Goal: Task Accomplishment & Management: Manage account settings

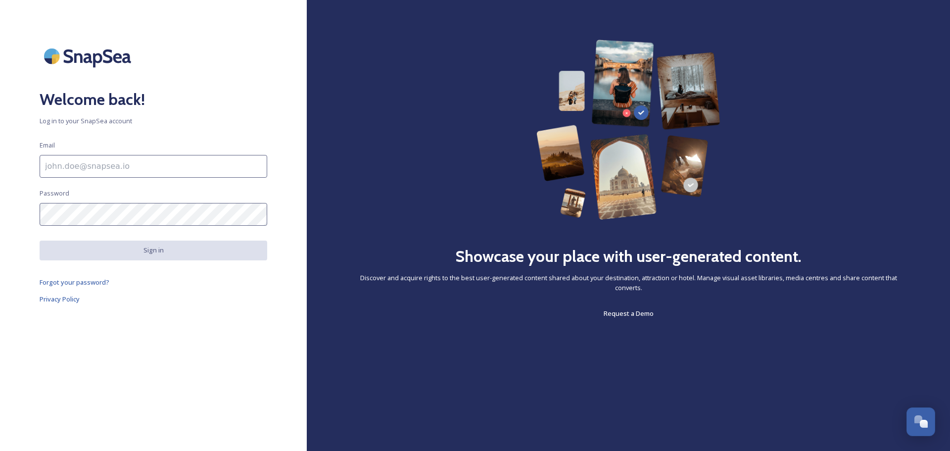
click at [109, 172] on input at bounding box center [154, 166] width 228 height 23
type input "[EMAIL_ADDRESS][DOMAIN_NAME]"
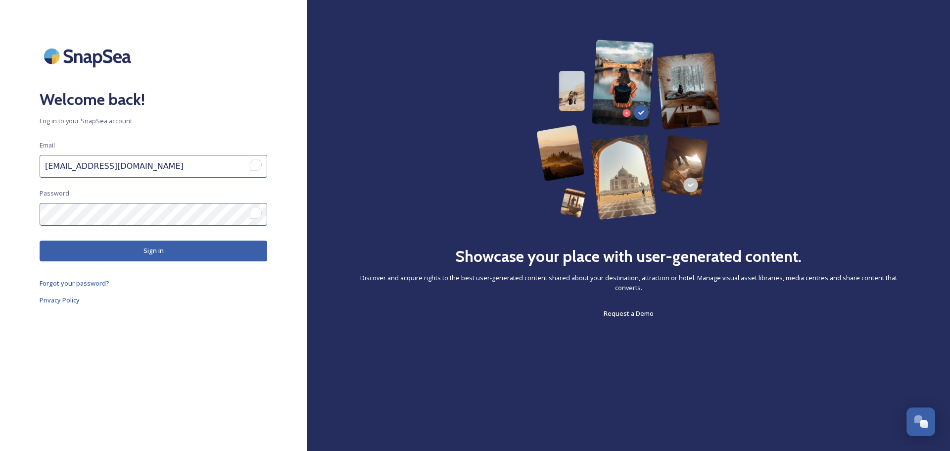
click at [134, 248] on button "Sign in" at bounding box center [154, 251] width 228 height 20
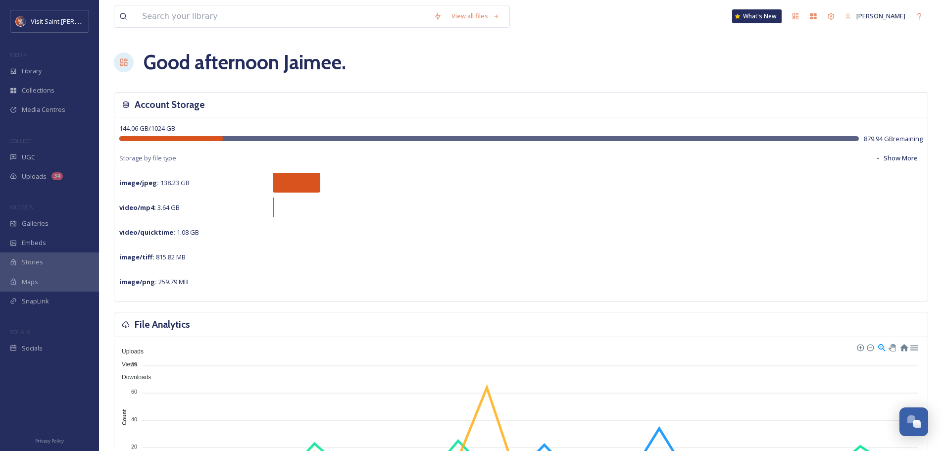
click at [44, 157] on div "UGC" at bounding box center [49, 157] width 99 height 19
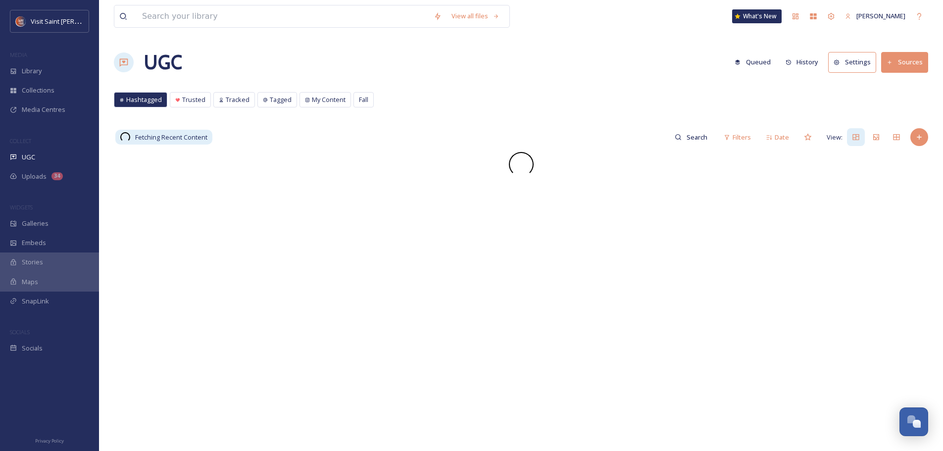
click at [852, 64] on button "Settings" at bounding box center [852, 62] width 48 height 20
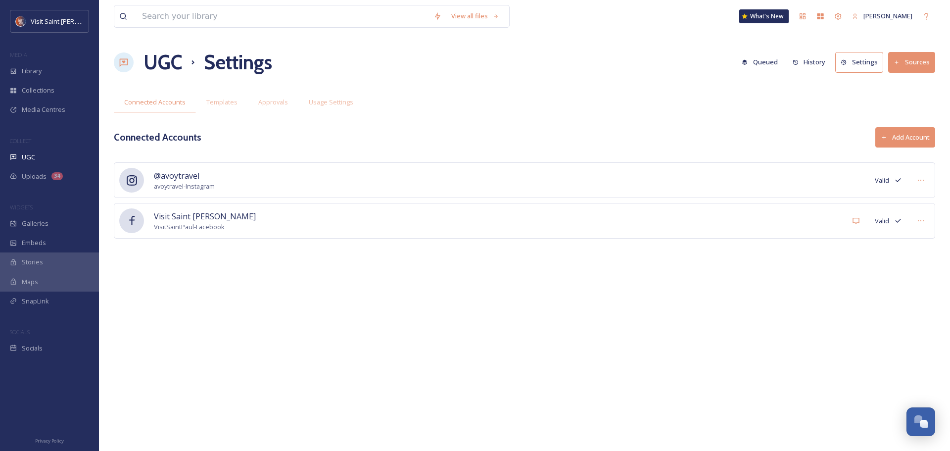
drag, startPoint x: 921, startPoint y: 126, endPoint x: 922, endPoint y: 132, distance: 5.5
click at [921, 127] on div "View all files What's New [PERSON_NAME] UGC Settings Queued History Settings So…" at bounding box center [524, 225] width 851 height 451
click at [922, 138] on button "Add Account" at bounding box center [906, 137] width 60 height 20
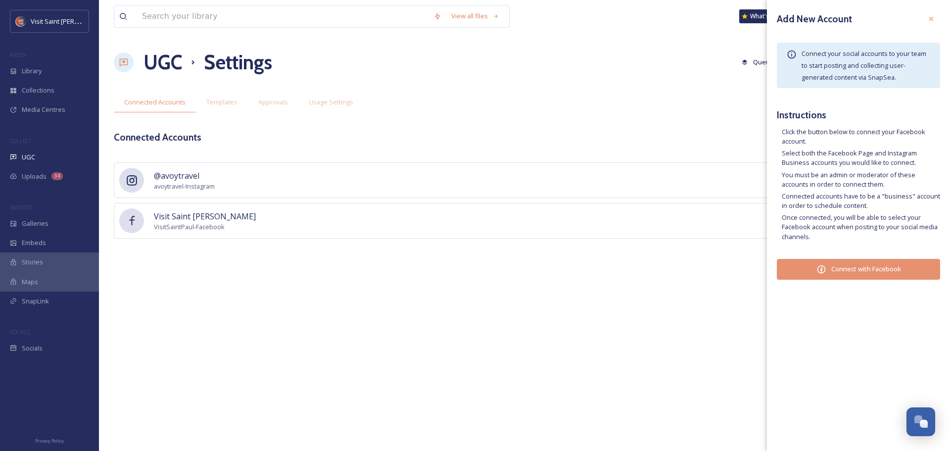
click at [839, 269] on button "Connect with Facebook" at bounding box center [858, 269] width 163 height 21
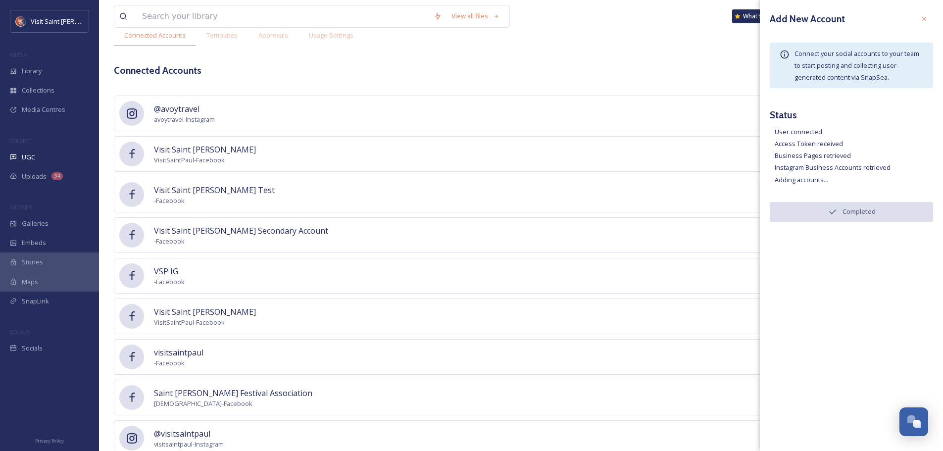
scroll to position [50, 0]
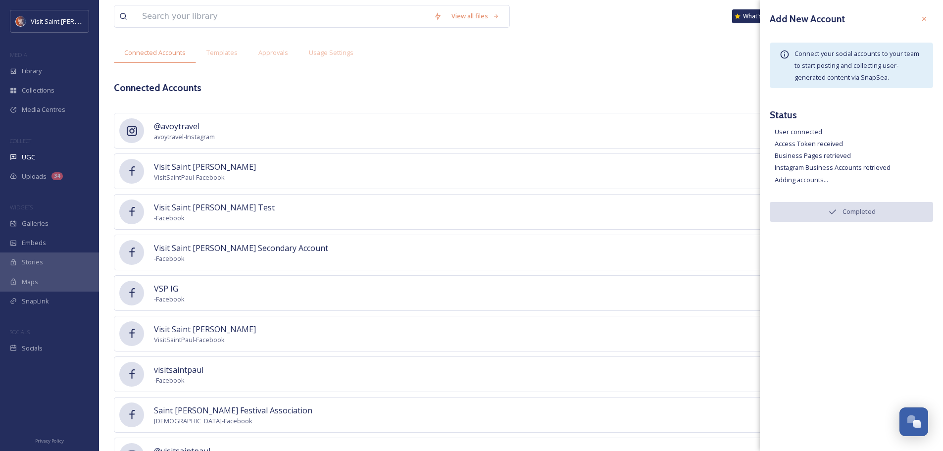
click at [924, 23] on div at bounding box center [924, 19] width 18 height 18
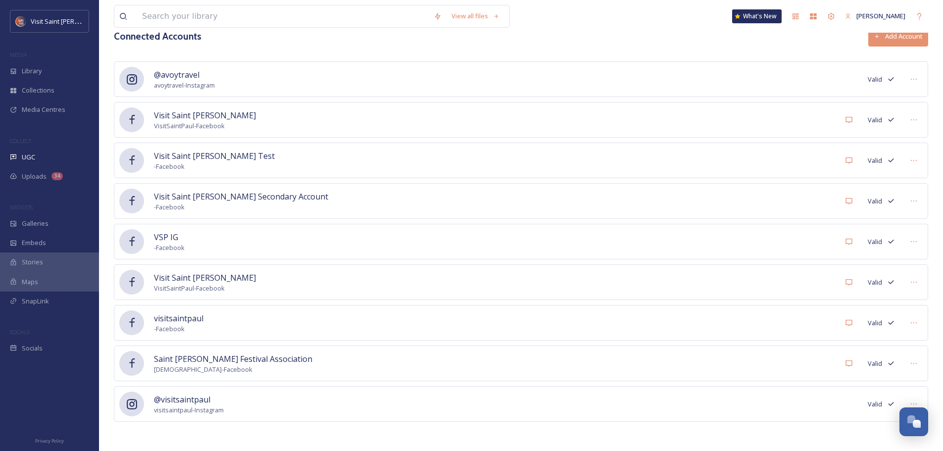
scroll to position [101, 0]
click at [913, 364] on icon at bounding box center [914, 363] width 8 height 8
click at [902, 380] on span "Mark as Inactive" at bounding box center [893, 384] width 47 height 9
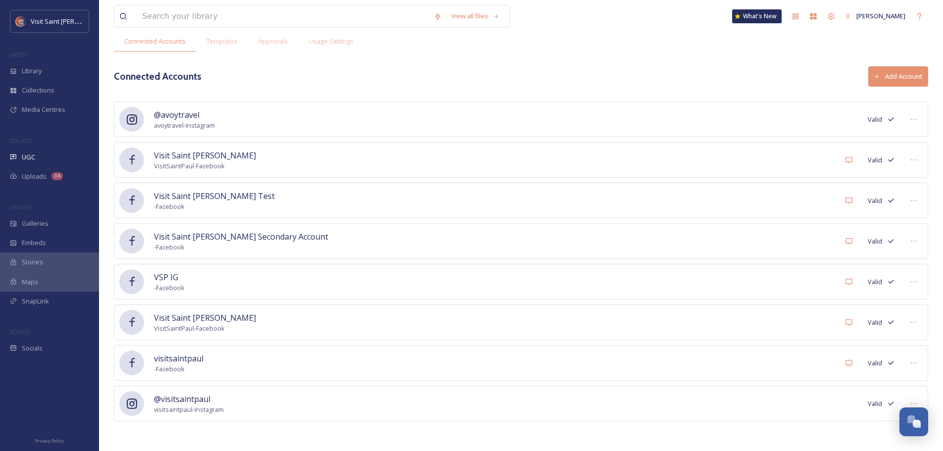
scroll to position [61, 0]
click at [40, 157] on div "UGC" at bounding box center [49, 157] width 99 height 19
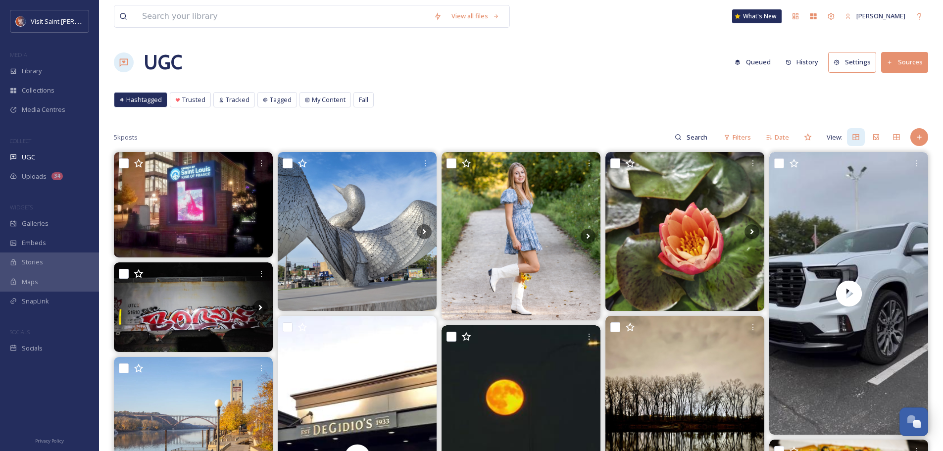
click at [318, 101] on span "My Content" at bounding box center [329, 99] width 34 height 9
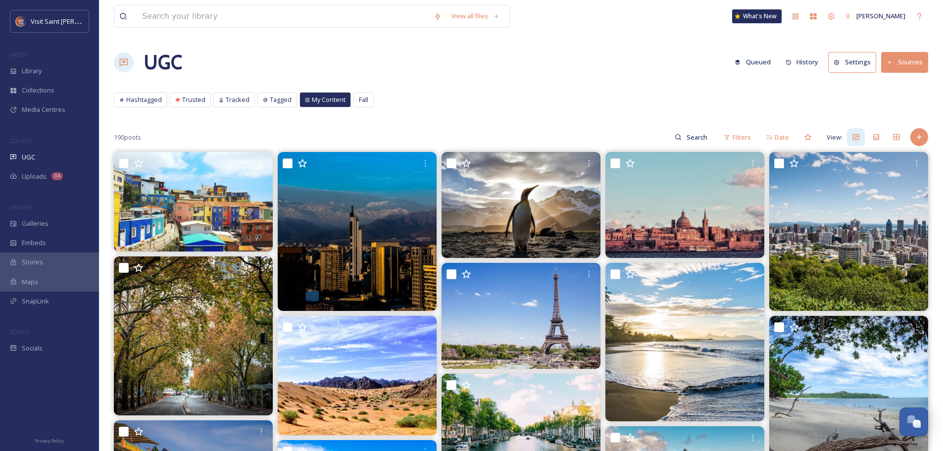
click at [365, 98] on span "Fall" at bounding box center [363, 99] width 9 height 9
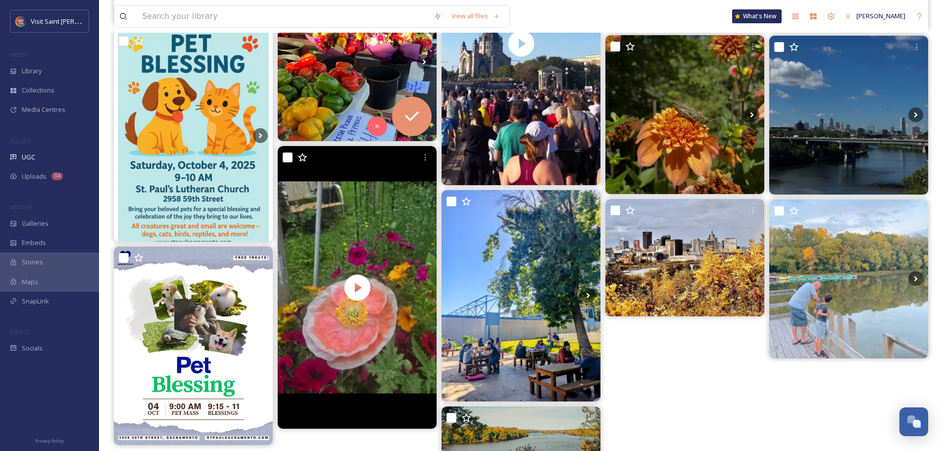
scroll to position [545, 0]
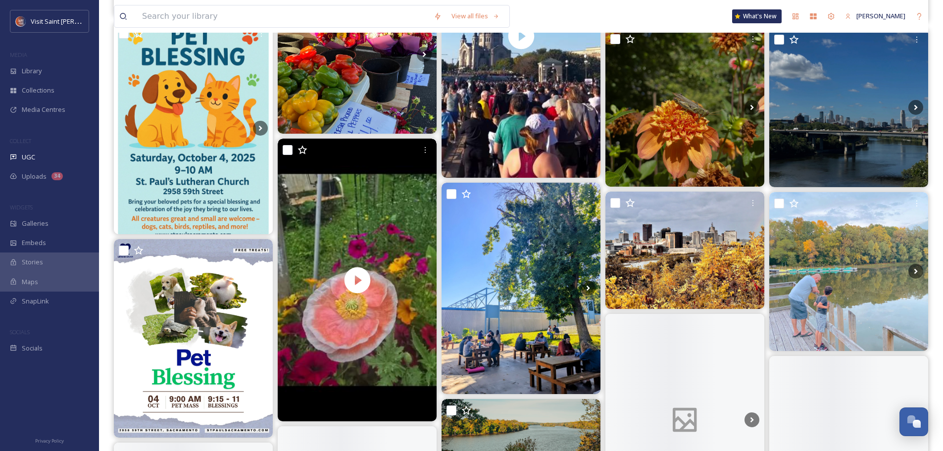
click at [30, 178] on span "Uploads" at bounding box center [34, 176] width 25 height 9
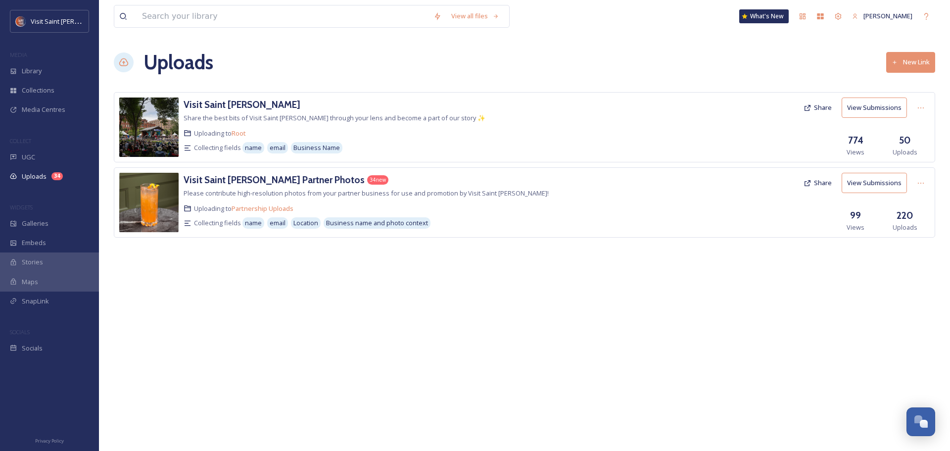
click at [24, 259] on span "Stories" at bounding box center [32, 261] width 21 height 9
